Goal: Information Seeking & Learning: Learn about a topic

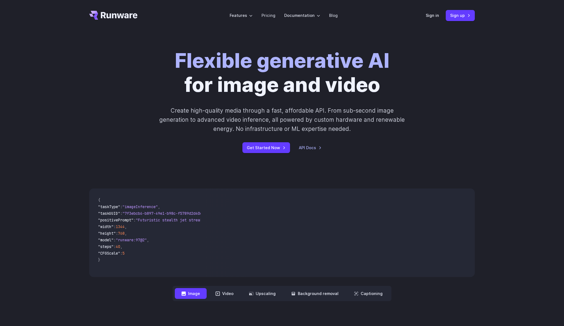
click at [228, 90] on h1 "Flexible generative AI for image and video" at bounding box center [282, 73] width 215 height 48
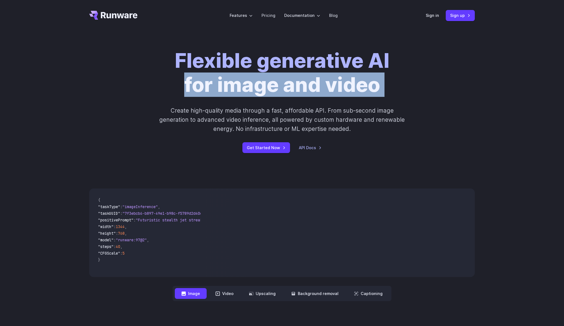
click at [228, 90] on h1 "Flexible generative AI for image and video" at bounding box center [282, 73] width 215 height 48
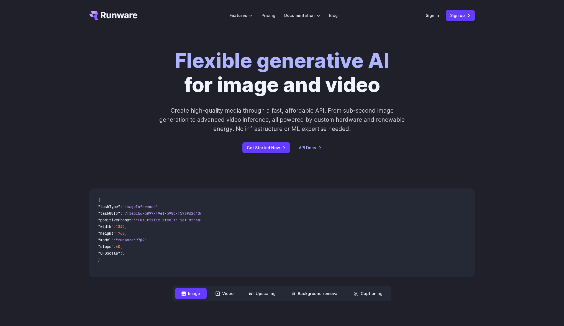
click at [205, 125] on p "Create high-quality media through a fast, affordable API. From sub-second image…" at bounding box center [282, 120] width 247 height 28
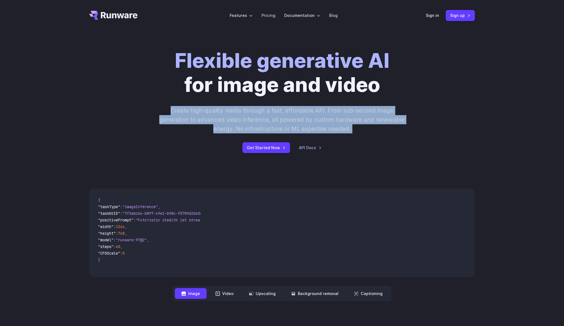
click at [205, 125] on p "Create high-quality media through a fast, affordable API. From sub-second image…" at bounding box center [282, 120] width 247 height 28
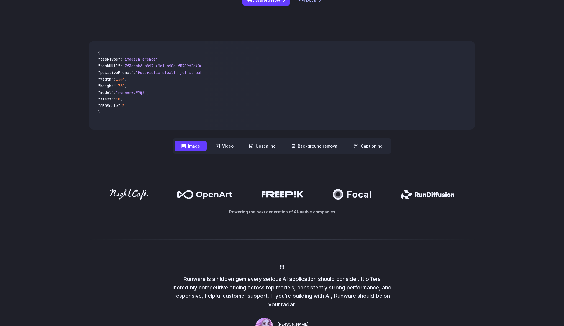
scroll to position [136, 0]
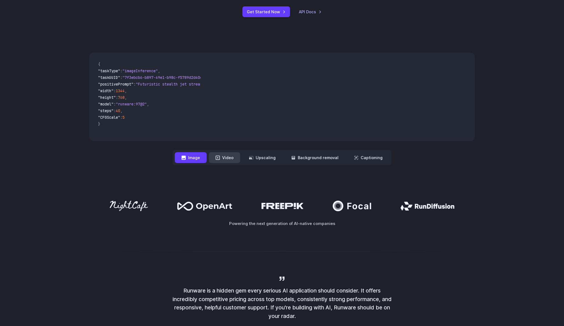
click at [220, 156] on icon at bounding box center [218, 158] width 4 height 4
click at [225, 162] on button "Video" at bounding box center [224, 157] width 31 height 11
click at [274, 160] on button "Upscaling" at bounding box center [262, 157] width 40 height 11
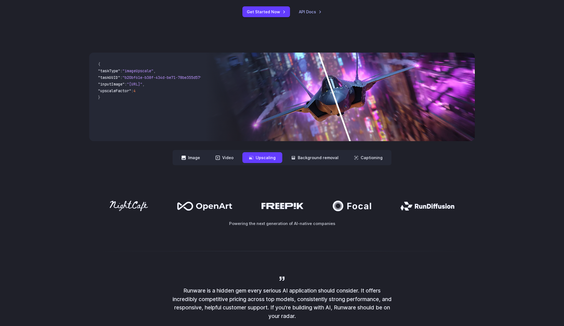
click at [273, 107] on img at bounding box center [340, 97] width 270 height 89
click at [307, 161] on button "Background removal" at bounding box center [314, 157] width 61 height 11
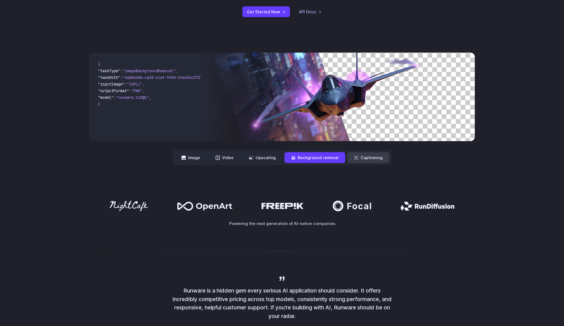
click at [373, 161] on button "Captioning" at bounding box center [368, 157] width 42 height 11
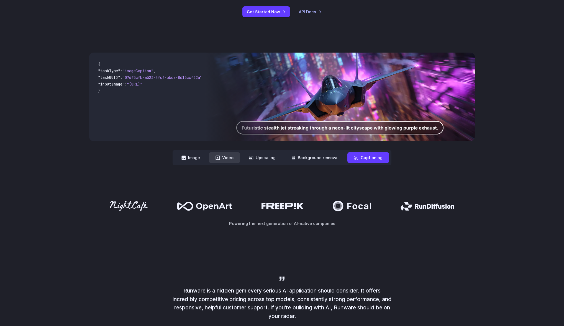
click at [230, 155] on button "Video" at bounding box center [224, 157] width 31 height 11
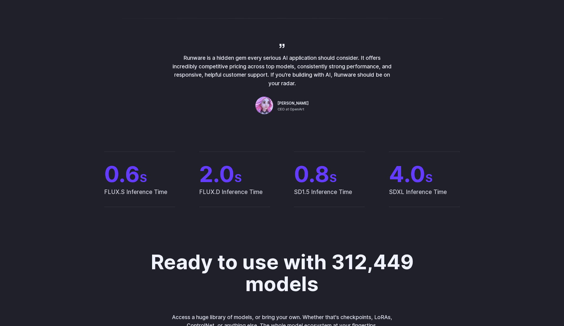
scroll to position [399, 0]
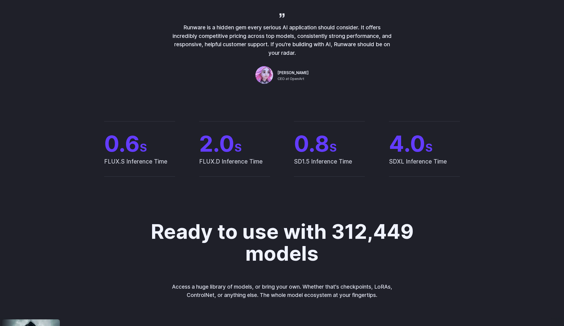
click at [149, 164] on span "FLUX.S Inference Time" at bounding box center [139, 166] width 71 height 19
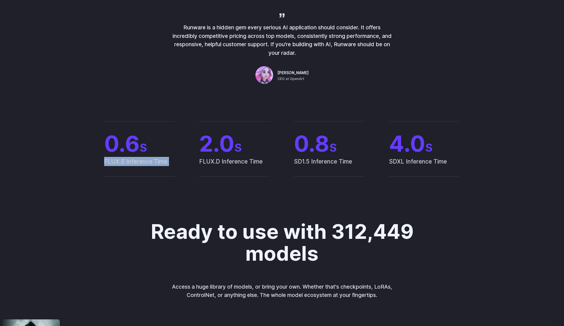
click at [149, 164] on span "FLUX.S Inference Time" at bounding box center [139, 166] width 71 height 19
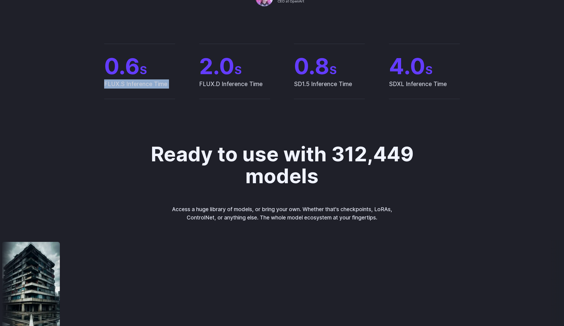
scroll to position [498, 0]
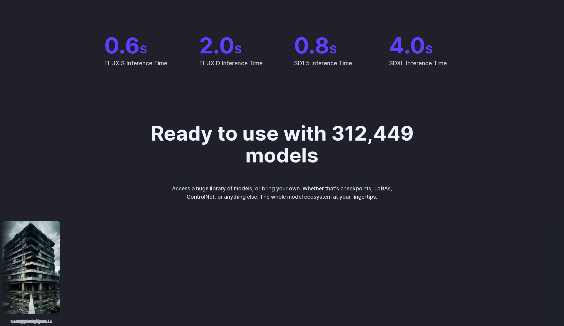
click at [113, 50] on span "0.6 S" at bounding box center [139, 45] width 71 height 22
click at [117, 63] on span "FLUX.S Inference Time" at bounding box center [139, 68] width 71 height 19
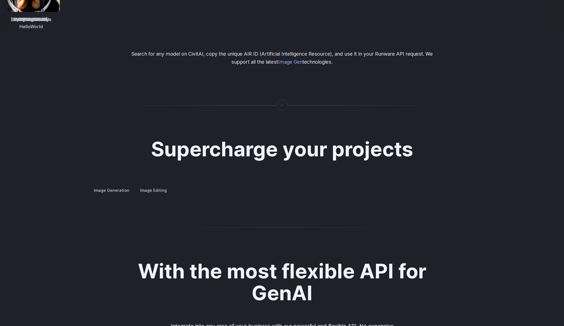
scroll to position [946, 0]
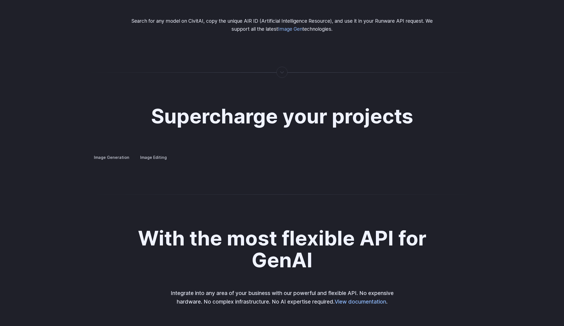
click at [0, 0] on button "Go to 2 of 4" at bounding box center [0, 0] width 0 height 0
click at [0, 0] on button "Go to 3 of 4" at bounding box center [0, 0] width 0 height 0
click at [0, 0] on button "Go to 4 of 4" at bounding box center [0, 0] width 0 height 0
click at [0, 0] on button "Go to 2 of 4" at bounding box center [0, 0] width 0 height 0
click at [0, 0] on button "Go to 1 of 4" at bounding box center [0, 0] width 0 height 0
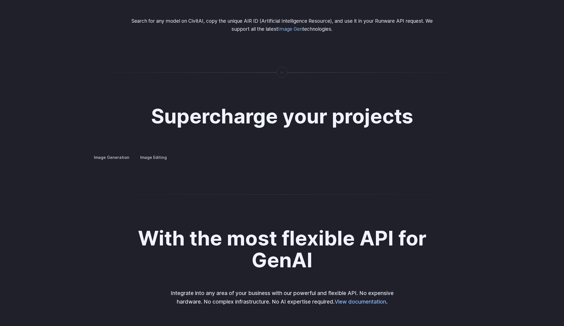
click at [0, 0] on summary "Concept design" at bounding box center [0, 0] width 0 height 0
click at [0, 0] on summary "Creative styling" at bounding box center [0, 0] width 0 height 0
click at [0, 0] on summary "Architecture" at bounding box center [0, 0] width 0 height 0
click at [0, 0] on summary "Product design" at bounding box center [0, 0] width 0 height 0
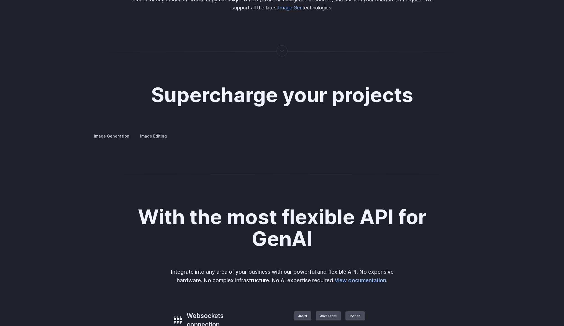
scroll to position [982, 0]
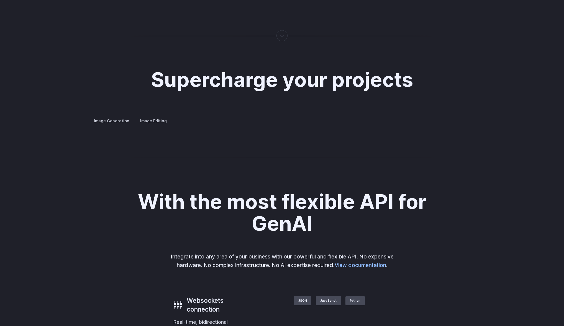
click at [0, 0] on button "Go to 1 of 4" at bounding box center [0, 0] width 0 height 0
click at [0, 0] on div at bounding box center [0, 0] width 0 height 0
click at [0, 0] on button "Go to 2 of 4" at bounding box center [0, 0] width 0 height 0
click at [0, 0] on button "Go to 4 of 4" at bounding box center [0, 0] width 0 height 0
click at [0, 0] on details "Personalized assets Say goodbye to generic stock photos with custom images for …" at bounding box center [0, 0] width 0 height 0
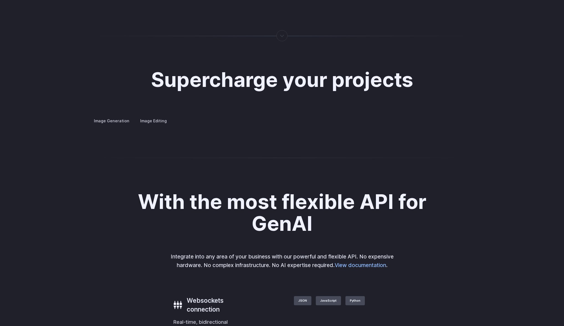
click at [0, 0] on summary "Personalized assets" at bounding box center [0, 0] width 0 height 0
click at [0, 0] on div at bounding box center [0, 0] width 0 height 0
click at [0, 0] on button "Go to 4 of 4" at bounding box center [0, 0] width 0 height 0
click at [0, 0] on button "Go to 1 of 4" at bounding box center [0, 0] width 0 height 0
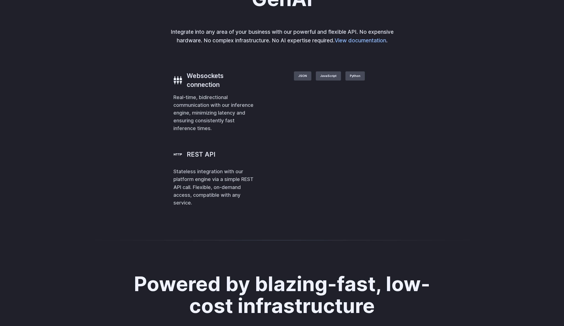
scroll to position [1212, 0]
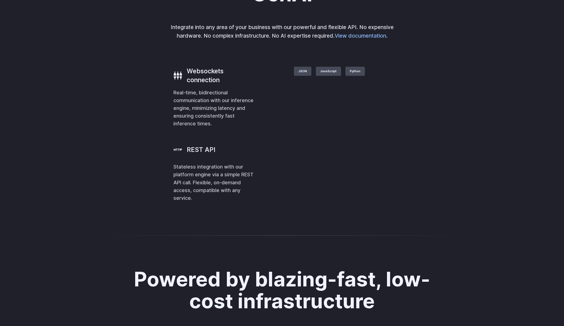
click at [182, 128] on p "Real-time, bidirectional communication with our inference engine, minimizing la…" at bounding box center [213, 108] width 81 height 39
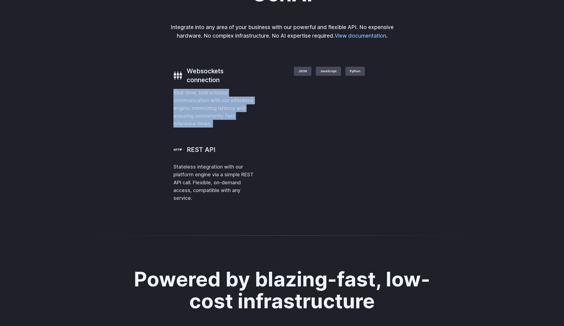
click at [182, 128] on p "Real-time, bidirectional communication with our inference engine, minimizing la…" at bounding box center [213, 108] width 81 height 39
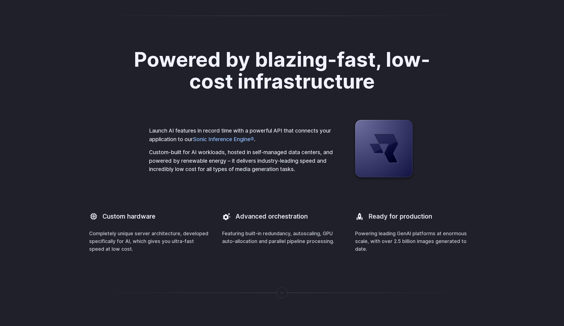
scroll to position [1472, 0]
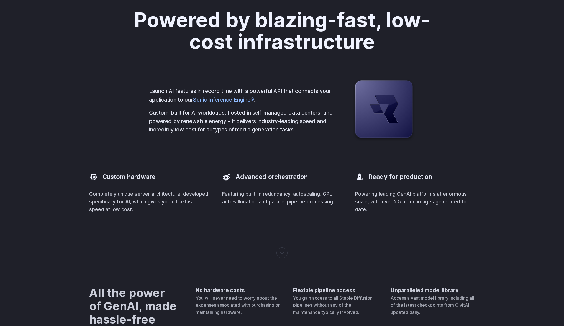
click at [191, 134] on p "Custom-built for AI workloads, hosted in self-managed data centers, and powered…" at bounding box center [242, 121] width 186 height 25
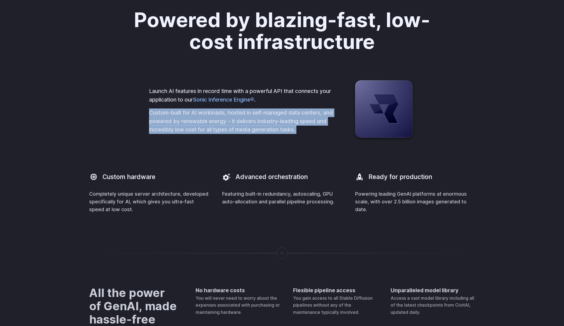
click at [191, 134] on p "Custom-built for AI workloads, hosted in self-managed data centers, and powered…" at bounding box center [242, 121] width 186 height 25
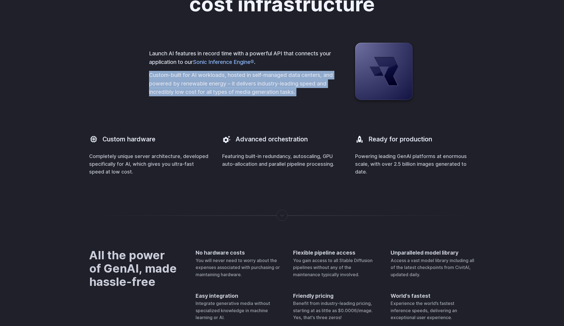
scroll to position [1659, 0]
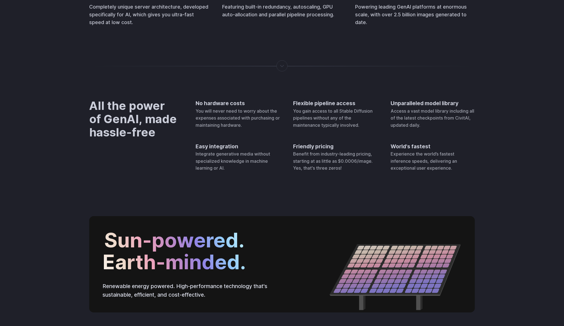
click at [212, 128] on span "You will never need to worry about the expenses associated with purchasing or m…" at bounding box center [238, 118] width 84 height 20
click at [216, 171] on span "Integrate generative media without specialized knowledge in machine learning or…" at bounding box center [233, 161] width 75 height 20
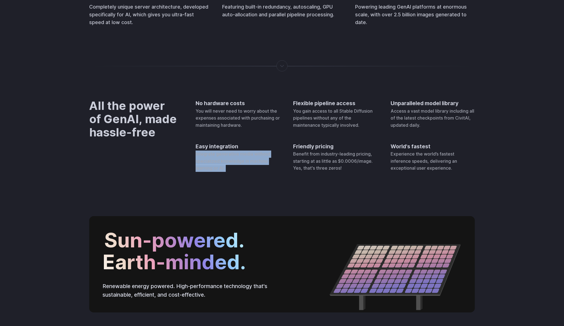
click at [216, 171] on span "Integrate generative media without specialized knowledge in machine learning or…" at bounding box center [233, 161] width 75 height 20
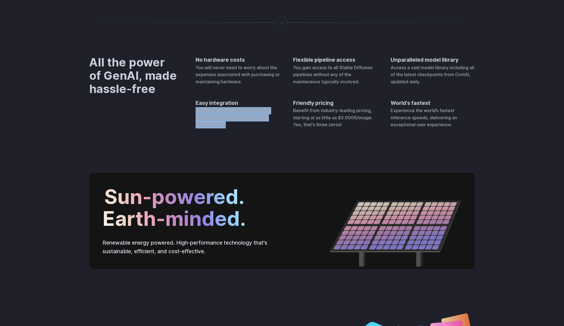
scroll to position [1715, 0]
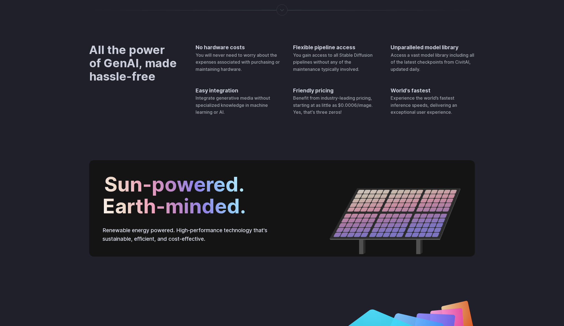
click at [311, 116] on div "Friendly pricing Benefit from industry-leading pricing, starting at as little a…" at bounding box center [335, 101] width 84 height 30
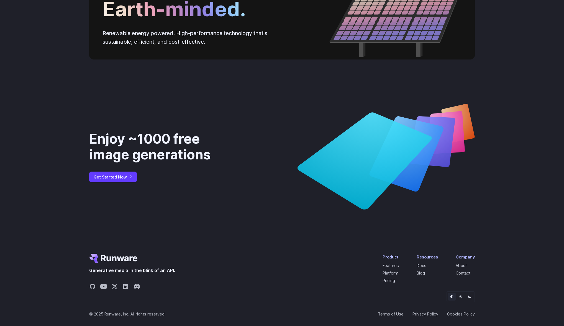
scroll to position [2015, 0]
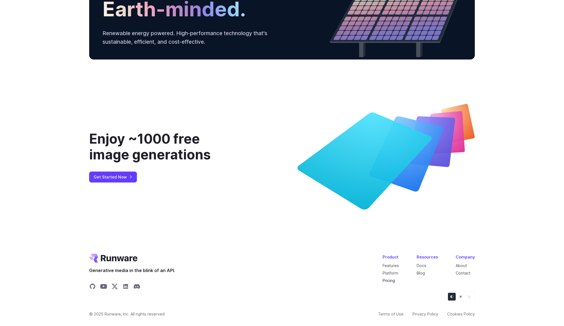
click at [389, 281] on link "Pricing" at bounding box center [388, 280] width 12 height 5
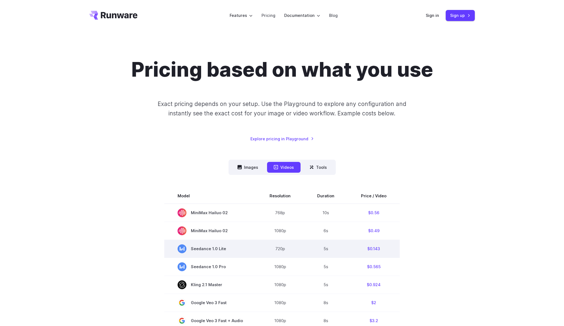
click at [370, 250] on td "$0.143" at bounding box center [374, 249] width 52 height 18
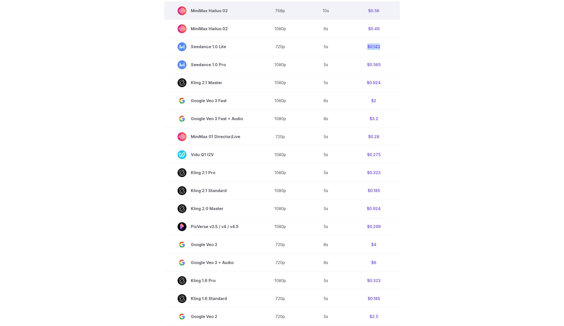
scroll to position [342, 0]
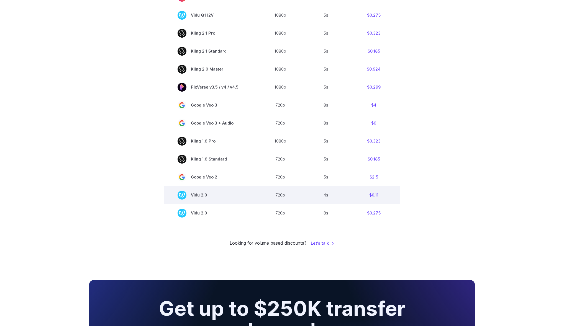
click at [374, 196] on td "$0.11" at bounding box center [374, 195] width 52 height 18
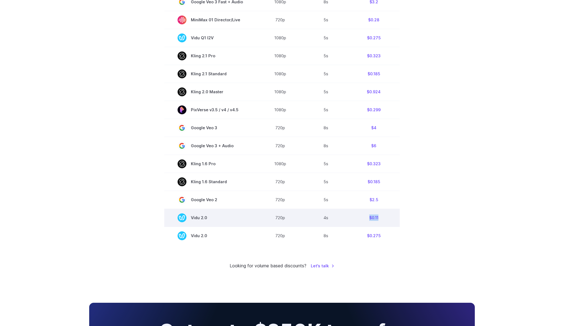
scroll to position [316, 0]
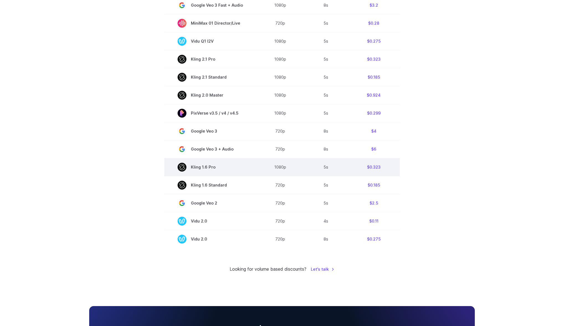
click at [373, 169] on td "$0.323" at bounding box center [374, 167] width 52 height 18
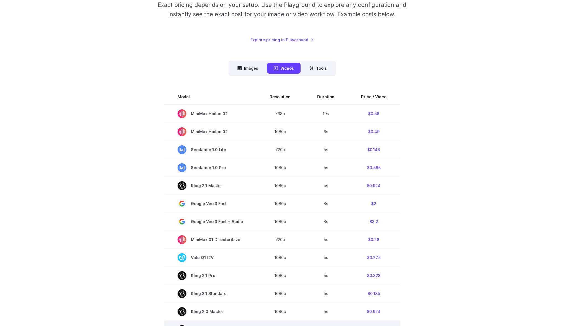
scroll to position [97, 0]
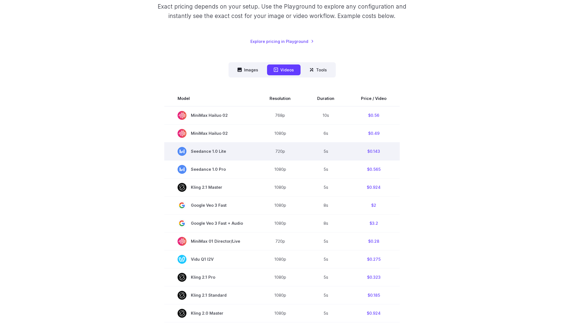
click at [371, 153] on td "$0.143" at bounding box center [374, 151] width 52 height 18
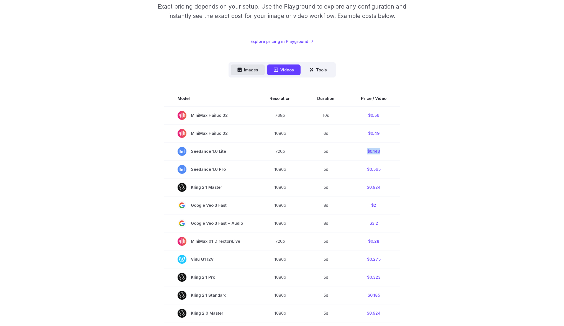
click at [249, 70] on button "Images" at bounding box center [248, 70] width 34 height 11
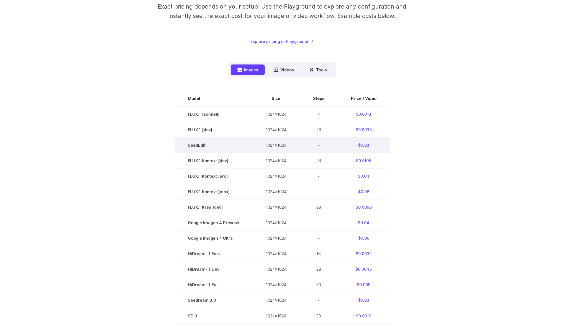
click at [365, 145] on td "$0.03" at bounding box center [364, 146] width 52 height 16
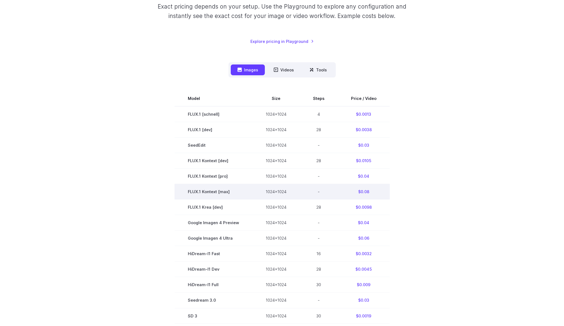
click at [360, 192] on td "$0.08" at bounding box center [364, 192] width 52 height 16
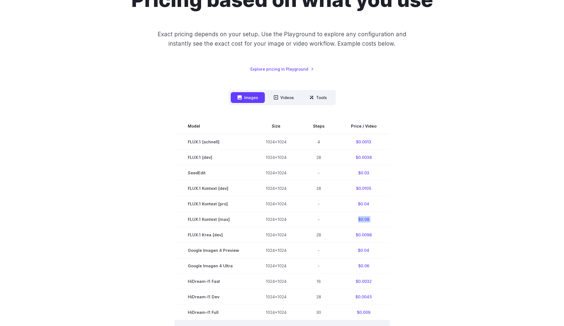
scroll to position [35, 0]
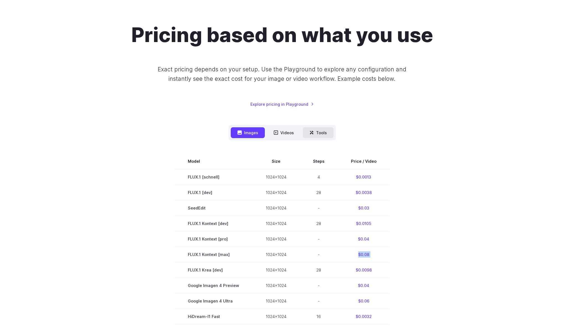
click at [327, 136] on button "Tools" at bounding box center [318, 132] width 31 height 11
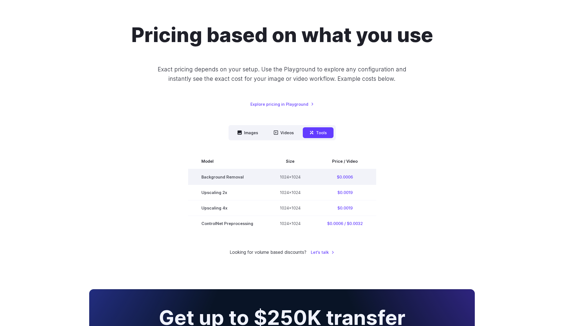
click at [340, 177] on td "$0.0006" at bounding box center [345, 177] width 62 height 16
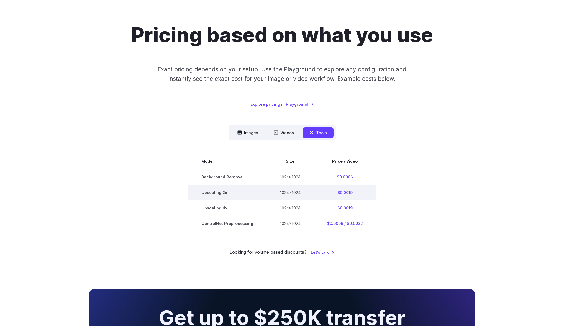
click at [342, 194] on td "$0.0019" at bounding box center [345, 193] width 62 height 16
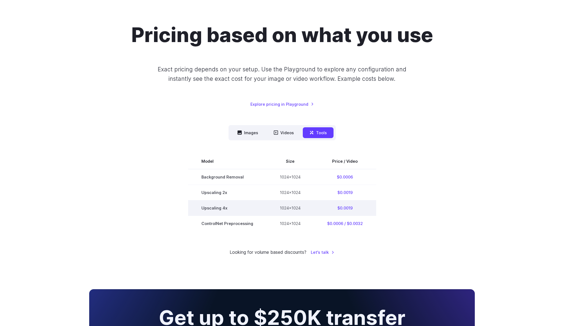
click at [341, 210] on td "$0.0019" at bounding box center [345, 209] width 62 height 16
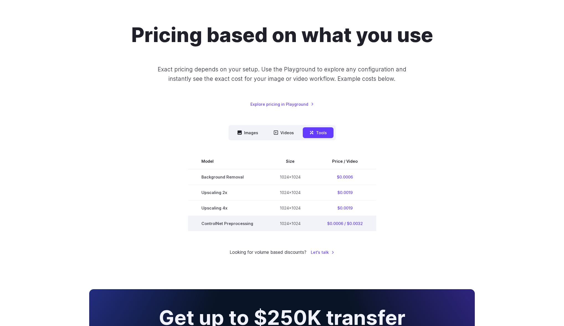
click at [344, 224] on td "$0.0006 / $0.0032" at bounding box center [345, 224] width 62 height 16
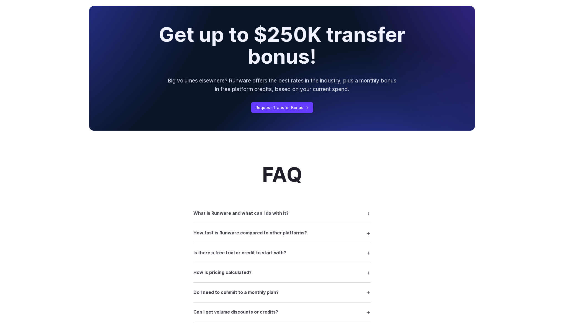
scroll to position [354, 0]
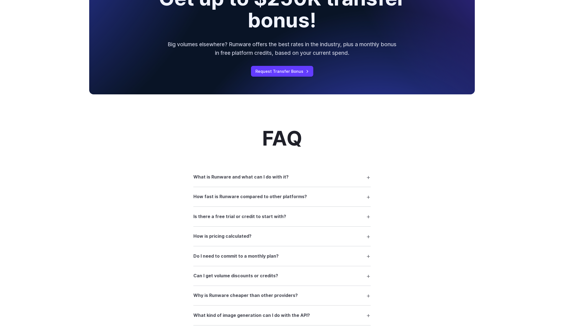
click at [357, 180] on summary "What is Runware and what can I do with it?" at bounding box center [281, 177] width 177 height 11
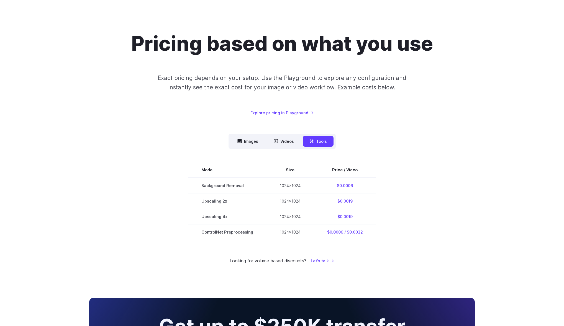
scroll to position [0, 0]
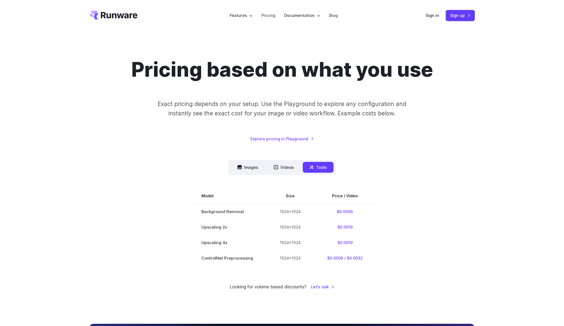
click at [251, 161] on nav "Images Videos Tools ****** ****** *****" at bounding box center [281, 167] width 107 height 15
click at [249, 164] on button "Images" at bounding box center [248, 167] width 34 height 11
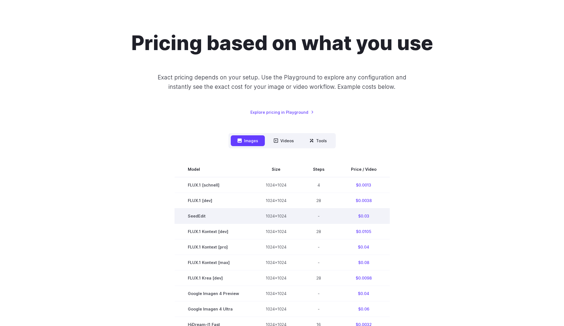
scroll to position [27, 0]
click at [275, 217] on td "1024x1024" at bounding box center [275, 216] width 47 height 16
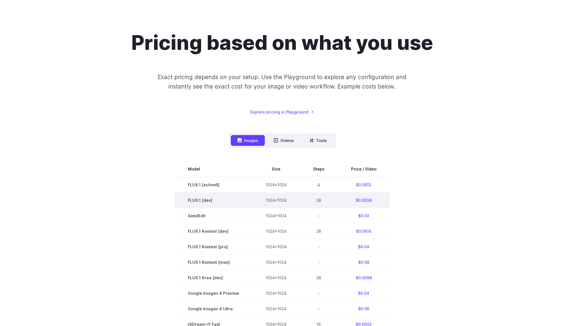
click at [272, 198] on td "1024x1024" at bounding box center [275, 200] width 47 height 16
